Goal: Transaction & Acquisition: Purchase product/service

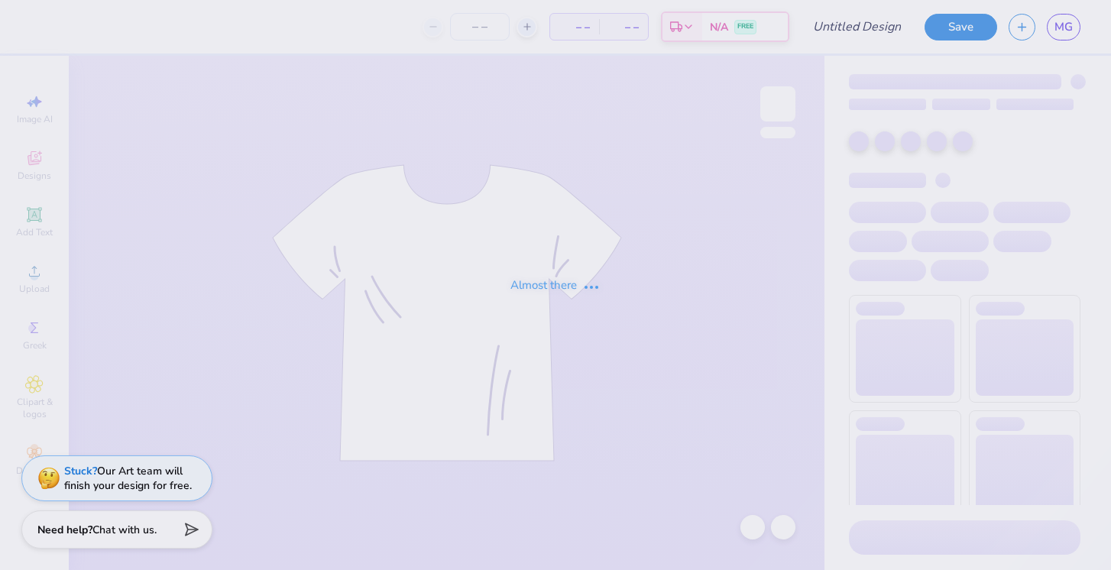
type input "Bid Day"
type input "27"
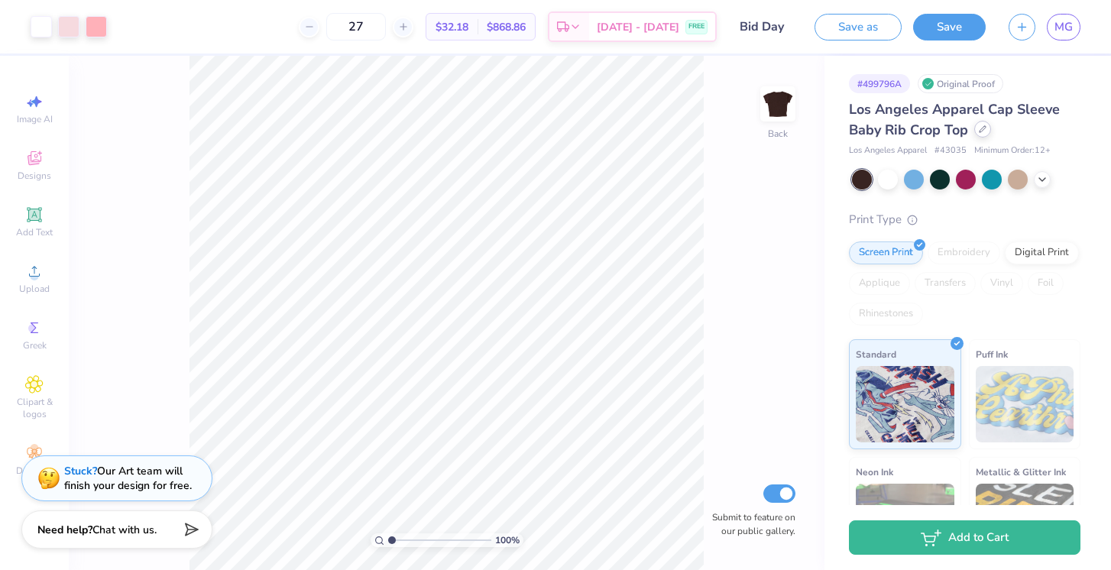
click at [986, 131] on icon at bounding box center [983, 129] width 8 height 8
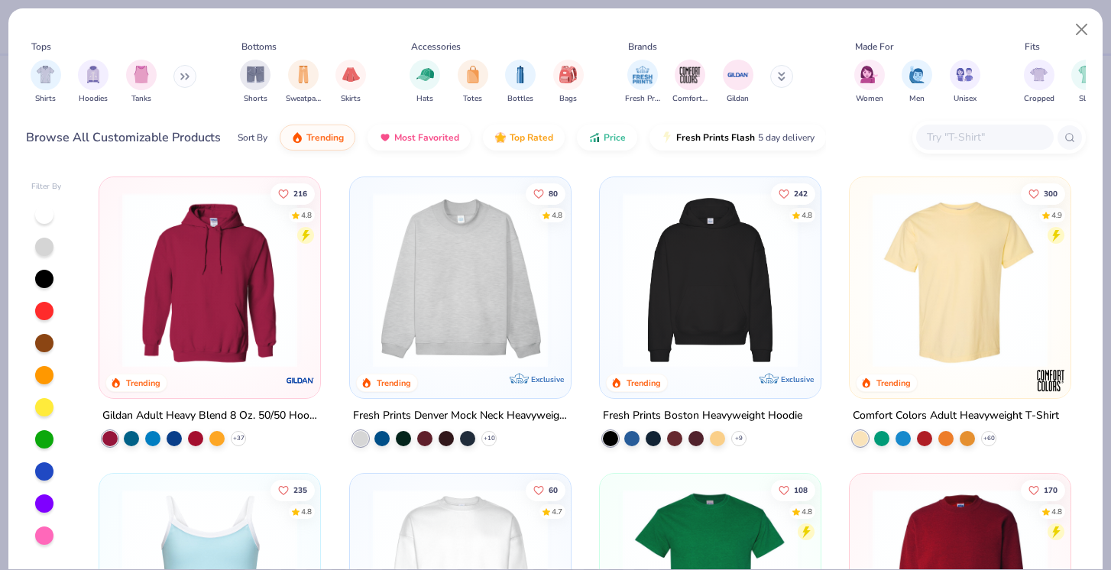
click at [964, 141] on input "text" at bounding box center [985, 137] width 118 height 18
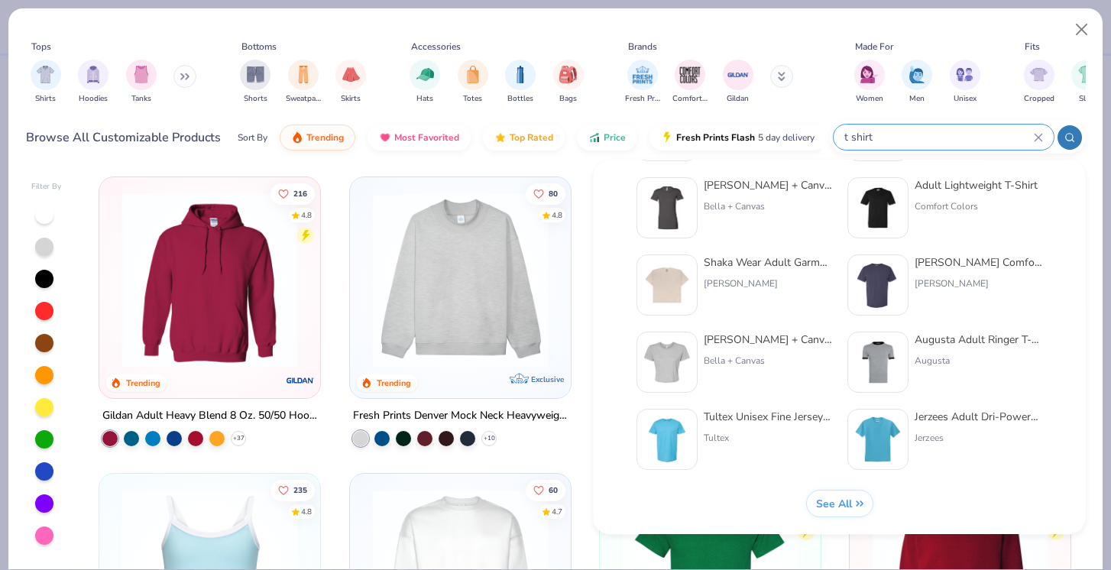
scroll to position [628, 0]
type input "t shirt"
click at [801, 346] on div "[PERSON_NAME] + Canvas [DEMOGRAPHIC_DATA]' Flowy Cropped T-Shirt" at bounding box center [768, 341] width 128 height 16
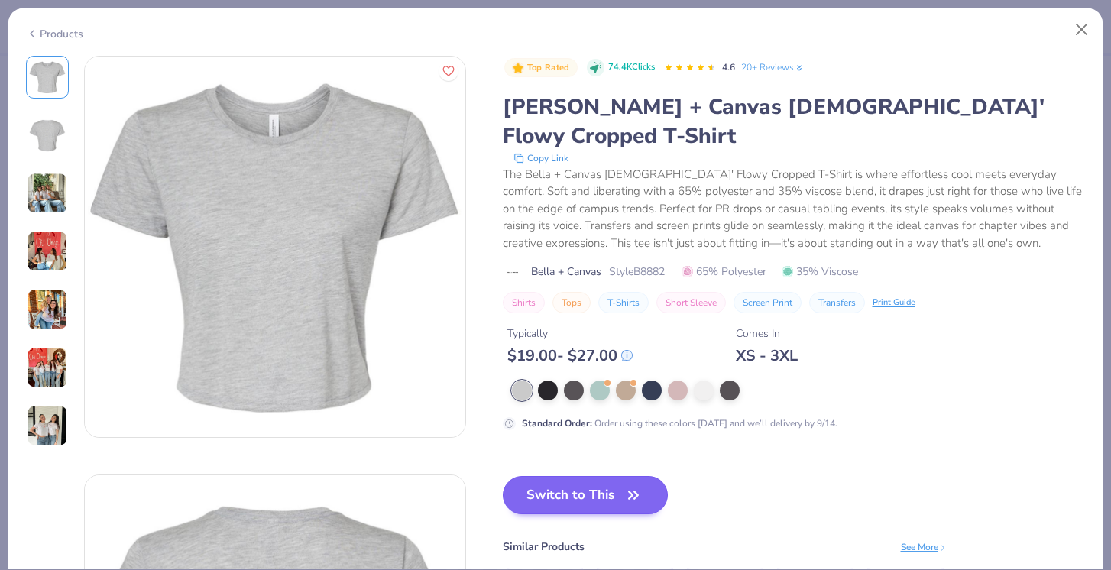
click at [592, 480] on button "Switch to This" at bounding box center [586, 495] width 166 height 38
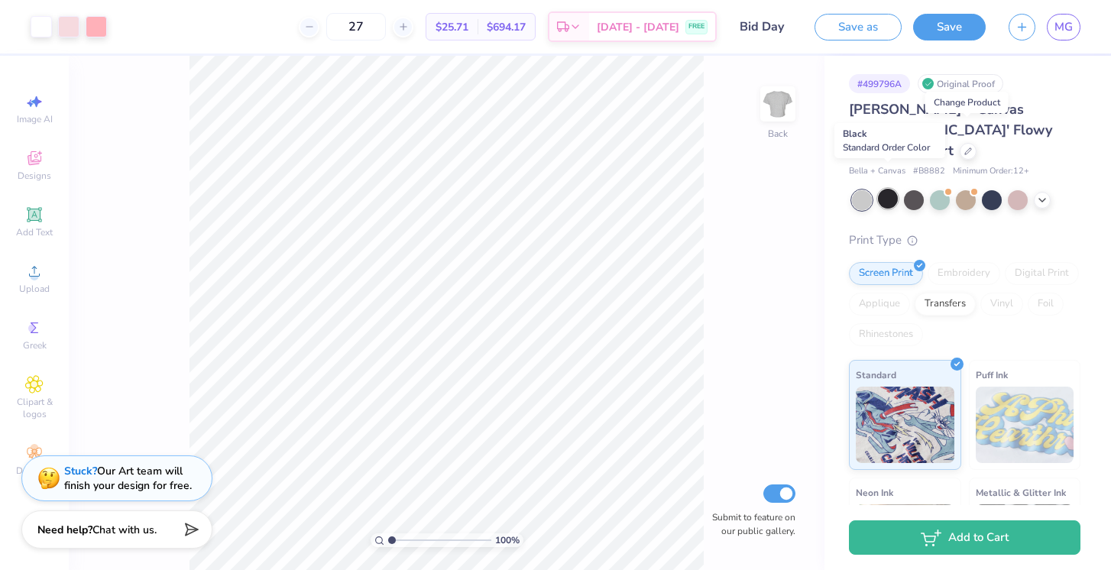
click at [890, 189] on div at bounding box center [888, 199] width 20 height 20
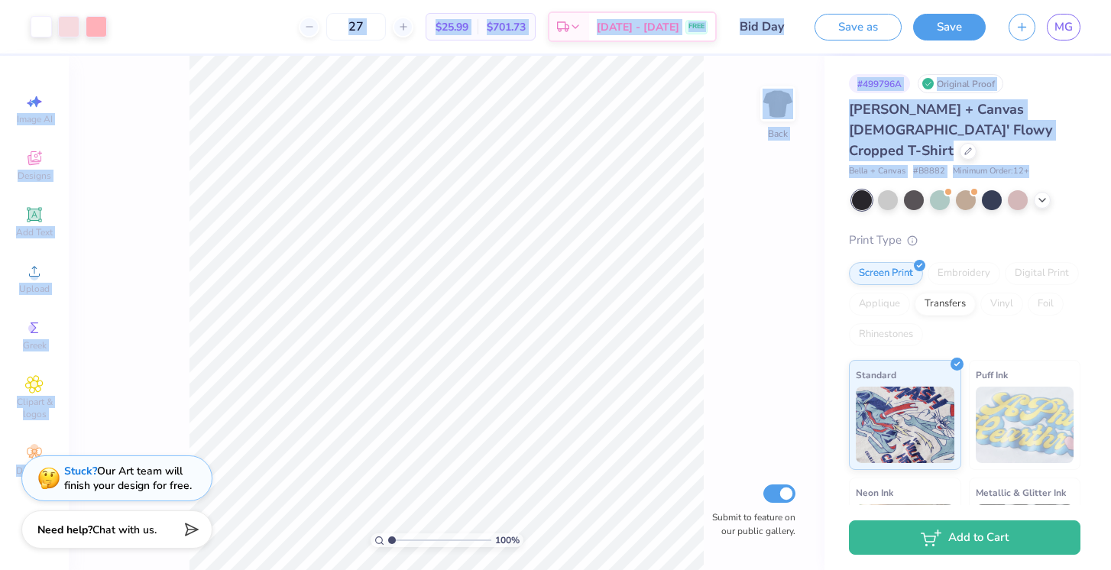
drag, startPoint x: 878, startPoint y: 174, endPoint x: 303, endPoint y: -29, distance: 609.0
click at [303, 0] on html "Art colors 27 $25.99 Per Item $701.73 Total Est. Delivery [DATE] - [DATE] FREE …" at bounding box center [555, 285] width 1111 height 570
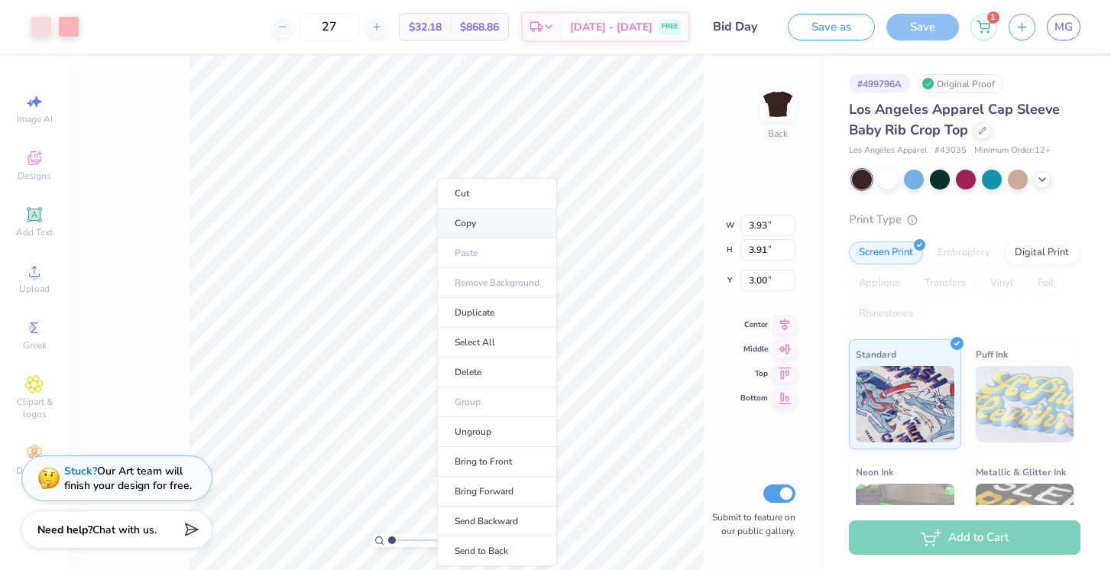
click at [466, 219] on li "Copy" at bounding box center [497, 224] width 120 height 30
